Goal: Navigation & Orientation: Find specific page/section

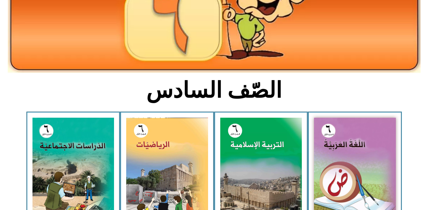
scroll to position [108, 0]
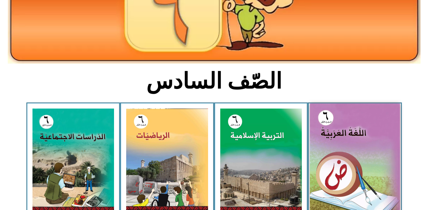
click at [361, 179] on img at bounding box center [355, 159] width 90 height 112
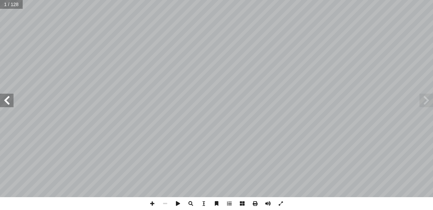
click at [6, 100] on span at bounding box center [7, 101] width 14 height 14
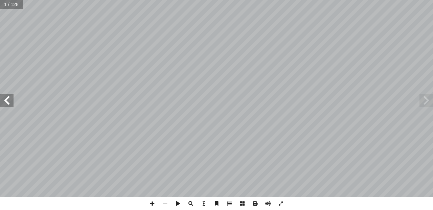
click at [6, 100] on span at bounding box center [7, 101] width 14 height 14
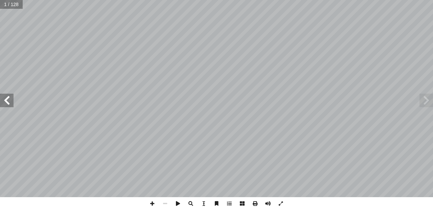
click at [6, 100] on span at bounding box center [7, 101] width 14 height 14
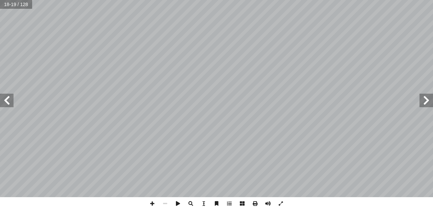
click at [5, 101] on span at bounding box center [7, 101] width 14 height 14
click at [152, 203] on span at bounding box center [152, 203] width 13 height 13
click at [150, 204] on span at bounding box center [152, 203] width 13 height 13
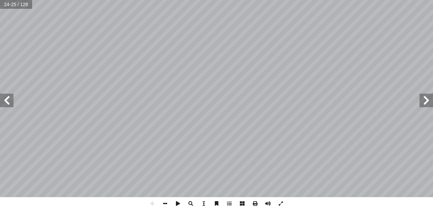
click at [7, 101] on span at bounding box center [7, 101] width 14 height 14
click at [155, 62] on html "الصفحة الرئيسية الصف الأول الصف الثاني الصف الثالث الصف الرابع الصف الخامس الصف…" at bounding box center [216, 31] width 433 height 62
click at [174, 0] on html "الصفحة الرئيسية الصف الأول الصف الثاني الصف الثالث الصف الرابع الصف الخامس الصف…" at bounding box center [216, 31] width 433 height 62
click at [189, 62] on html "الصفحة الرئيسية الصف الأول الصف الثاني الصف الثالث الصف الرابع الصف الخامس الصف…" at bounding box center [216, 31] width 433 height 62
click at [262, 205] on div "٢٢ ُ ثال ِ الم ُ م ْ س � ال ُ ة َّ رابي ْ ع ِ إ ال� ُ ه ُ ت َ حال ُ ة َّ لي ْ ص…" at bounding box center [216, 105] width 433 height 210
